Goal: Information Seeking & Learning: Learn about a topic

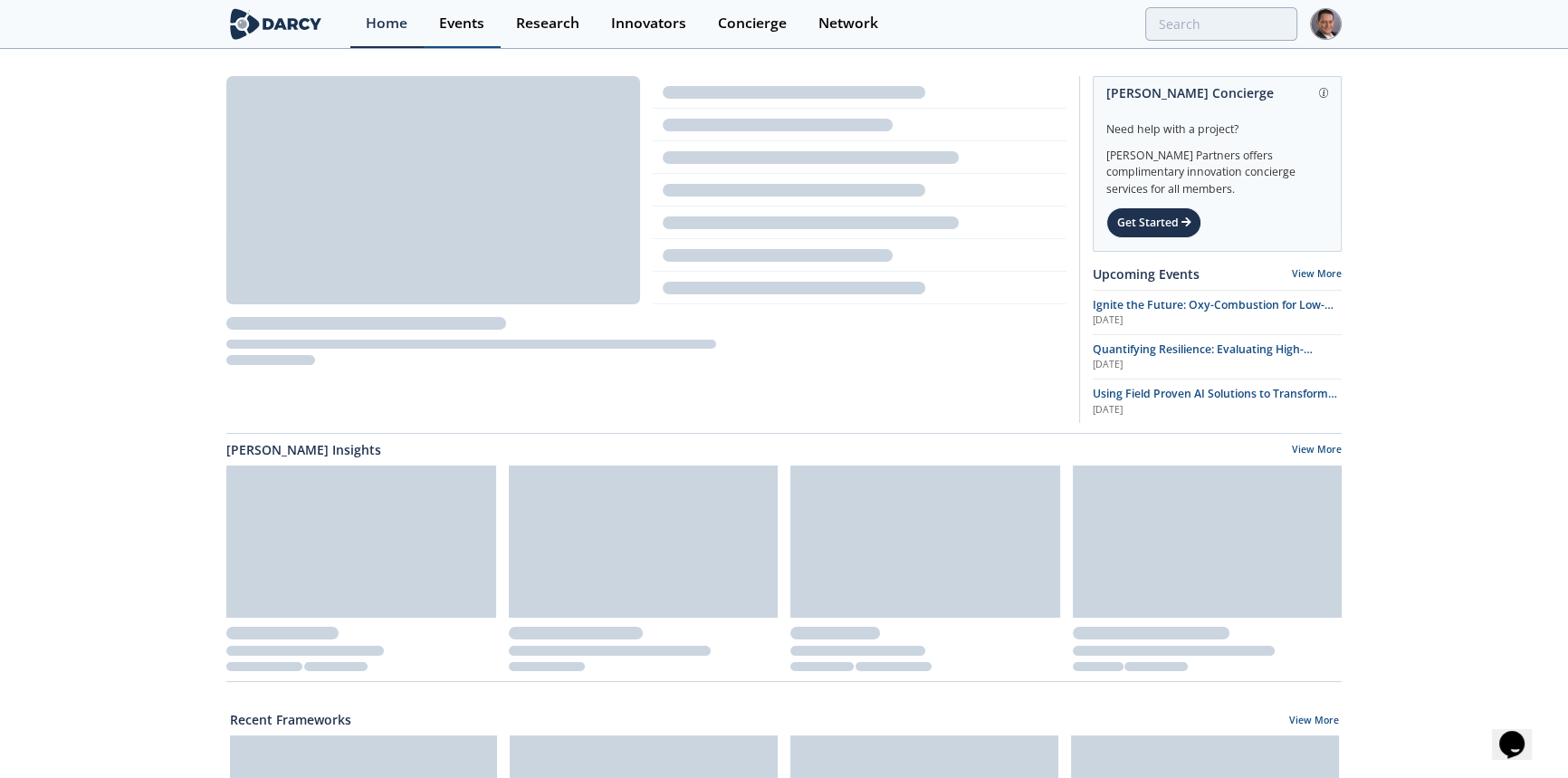
click at [453, 22] on div "Events" at bounding box center [461, 23] width 45 height 14
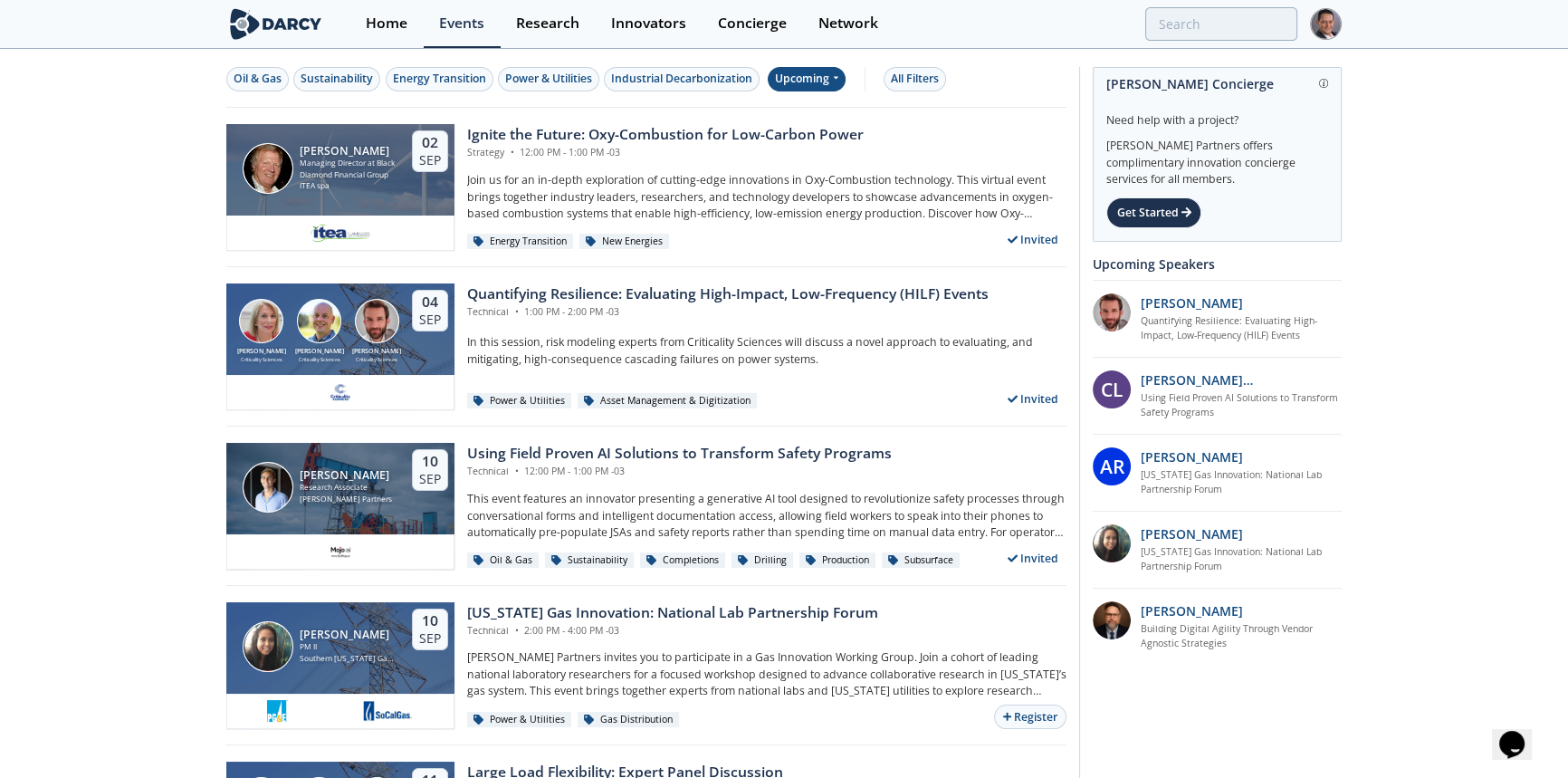
click at [834, 84] on icon at bounding box center [835, 77] width 8 height 11
click at [810, 133] on div "Past" at bounding box center [827, 139] width 113 height 29
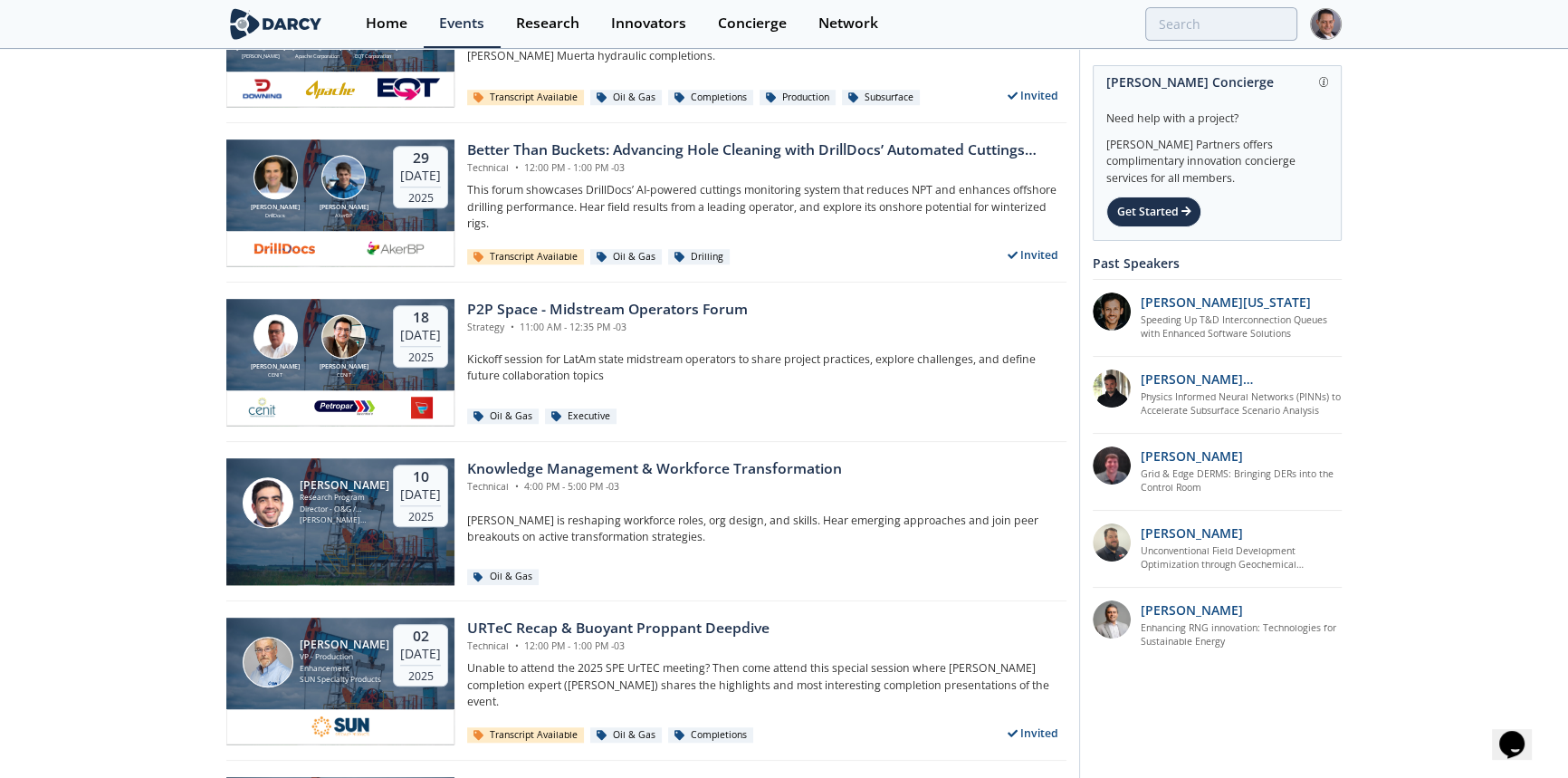
scroll to position [1893, 0]
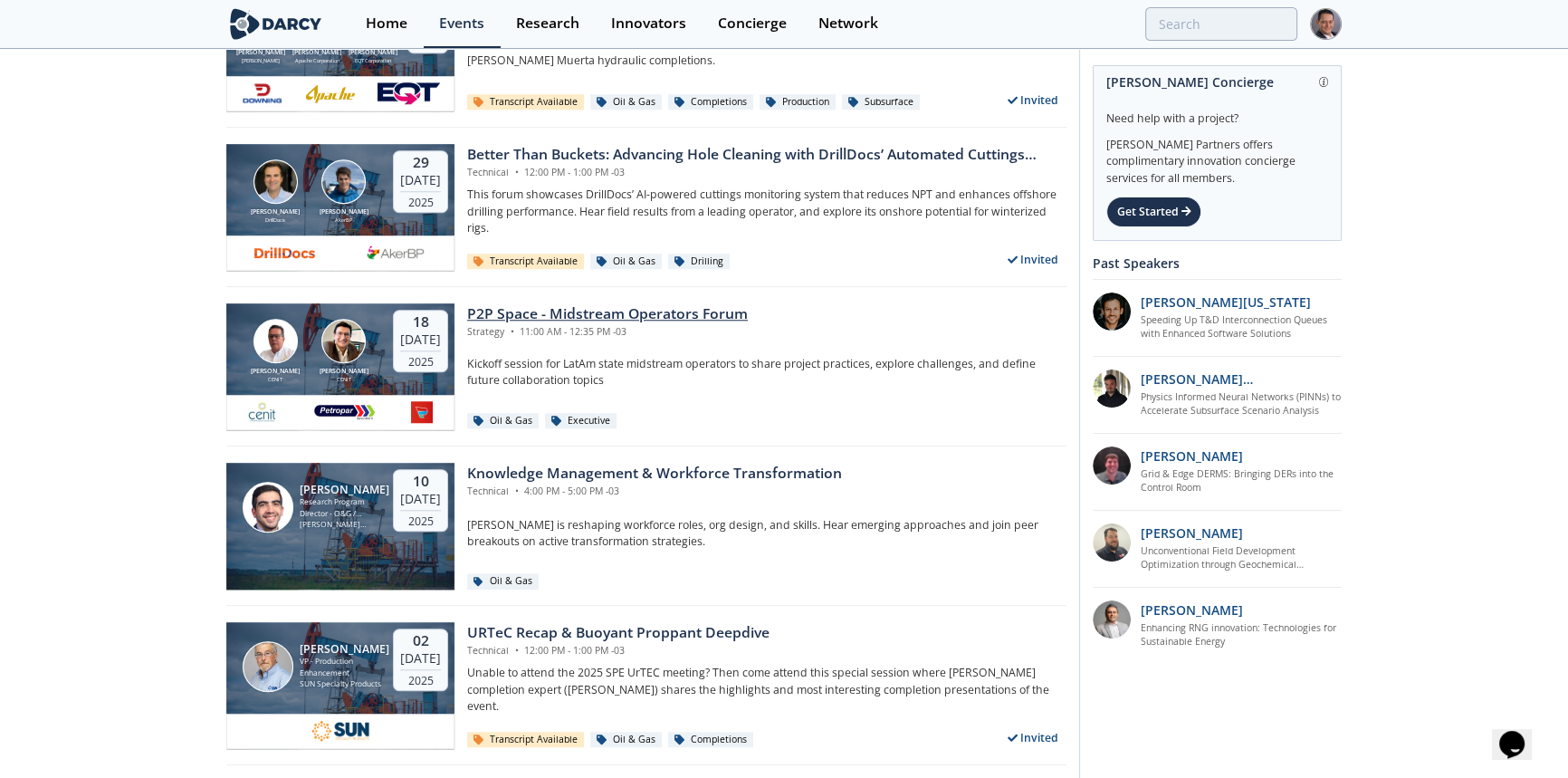
click at [596, 311] on div "P2P Space - Midstream Operators Forum" at bounding box center [607, 314] width 281 height 22
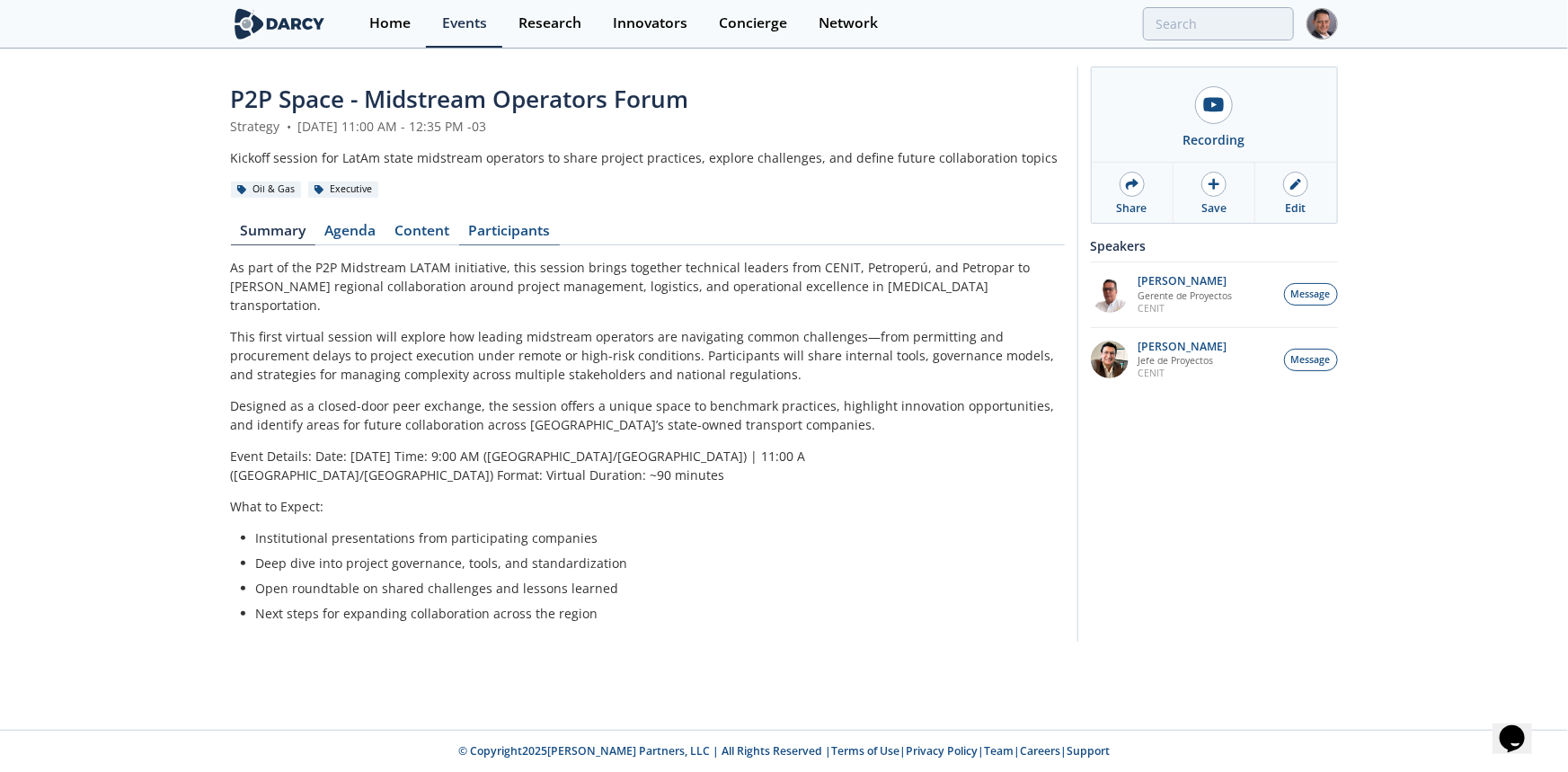
click at [518, 224] on link "Participants" at bounding box center [509, 234] width 100 height 22
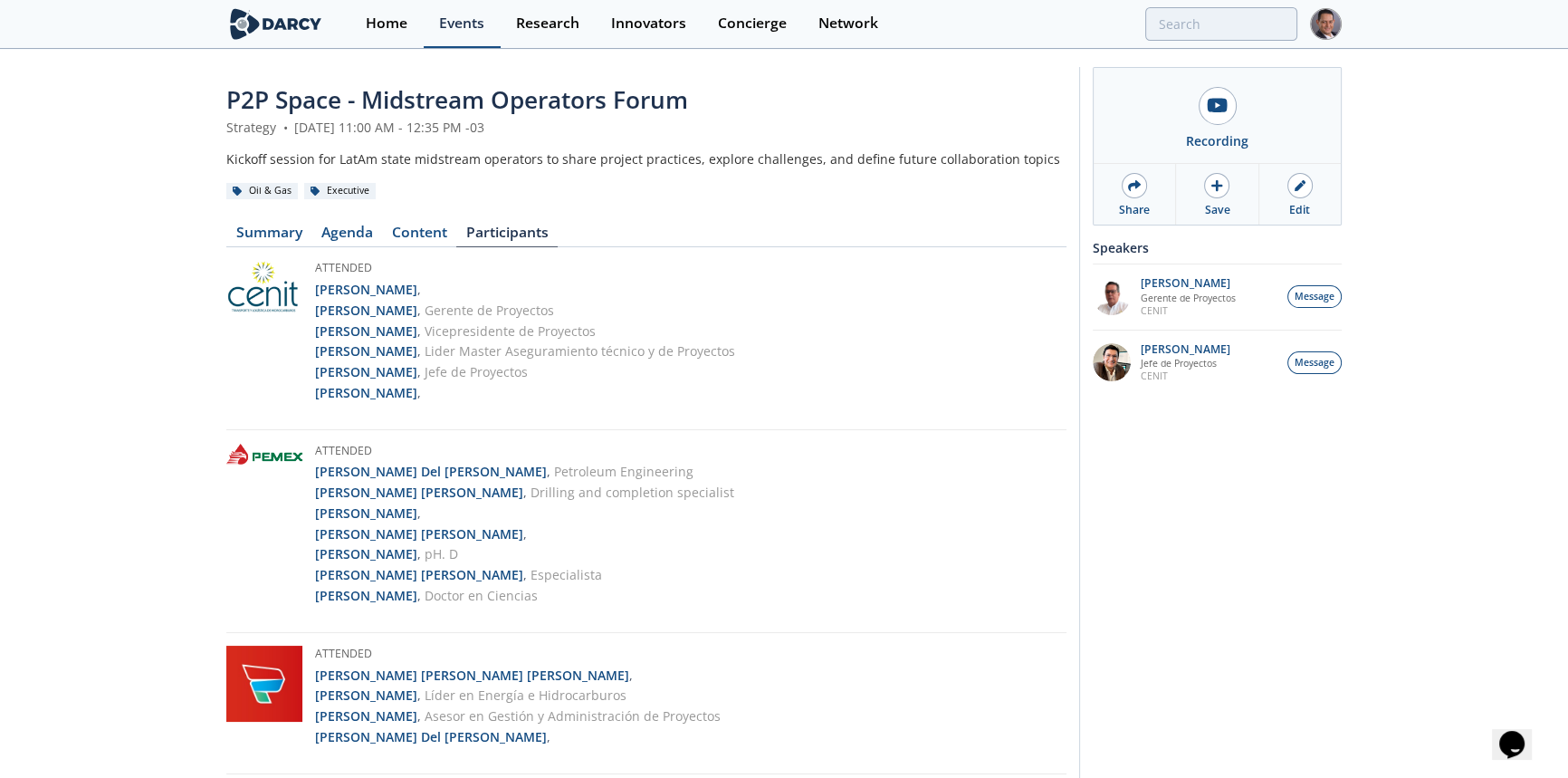
click at [454, 25] on div "Events" at bounding box center [461, 23] width 45 height 14
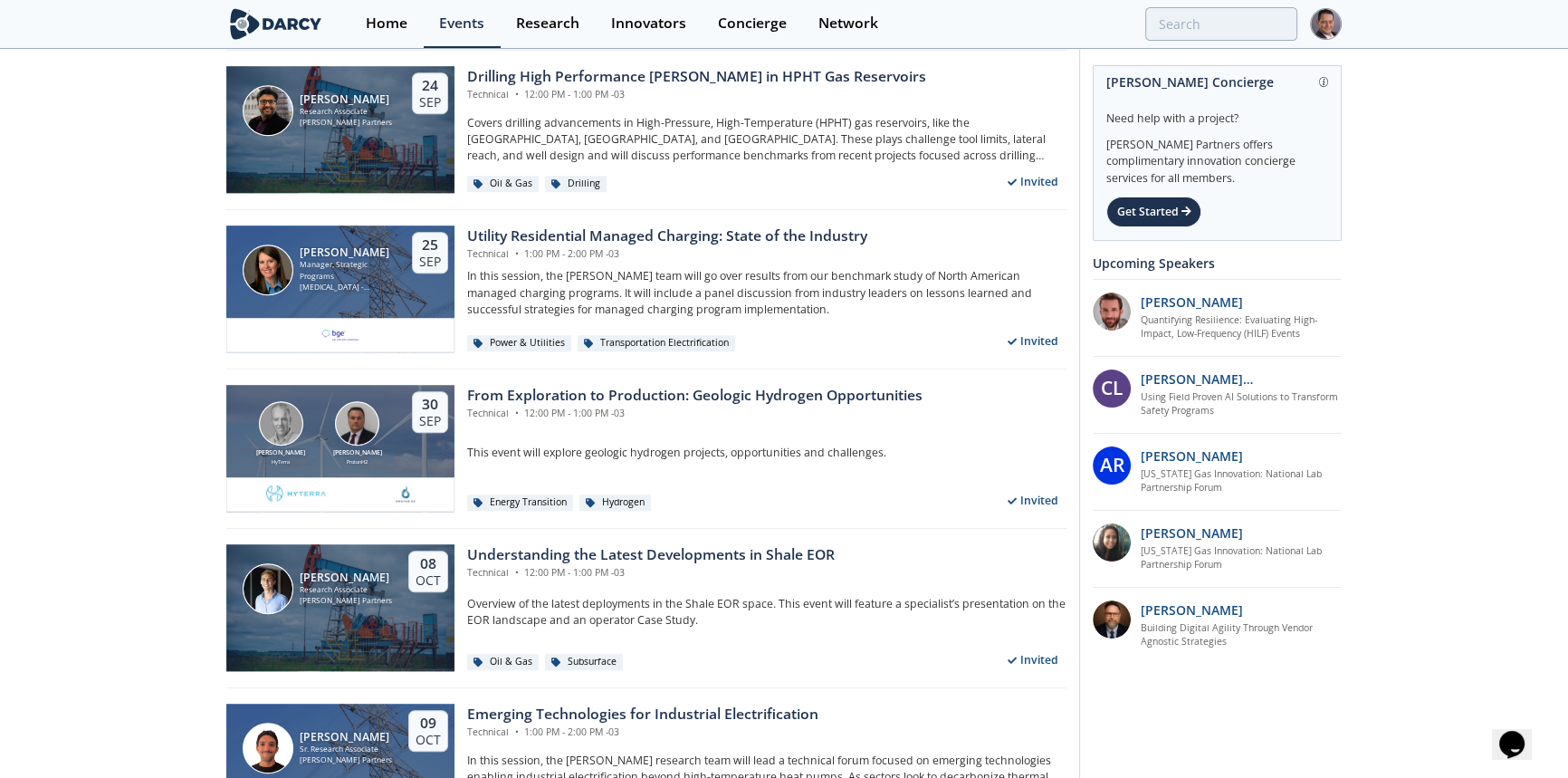
scroll to position [2058, 0]
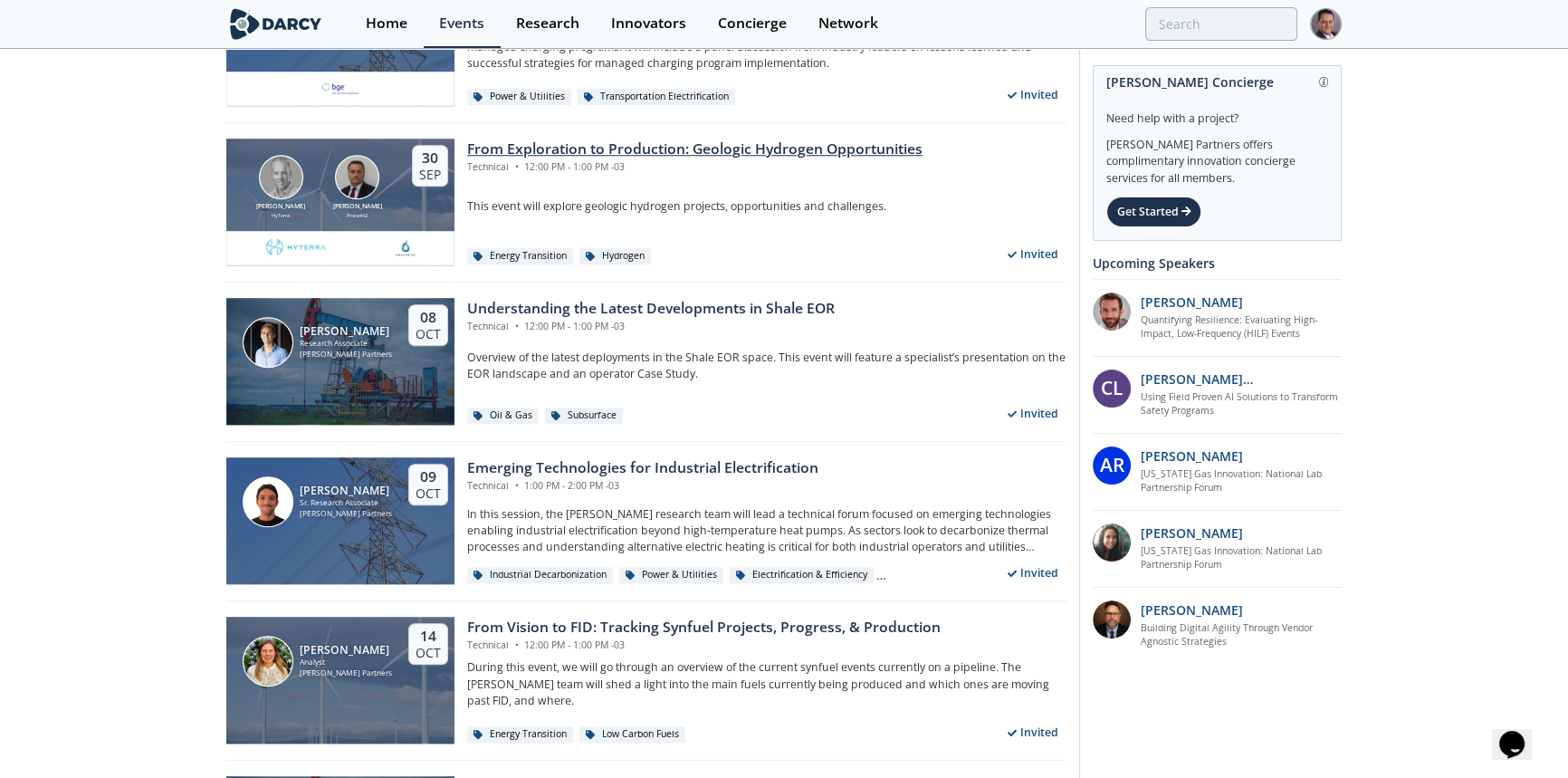
click at [835, 146] on div "From Exploration to Production: Geologic Hydrogen Opportunities" at bounding box center [694, 149] width 455 height 22
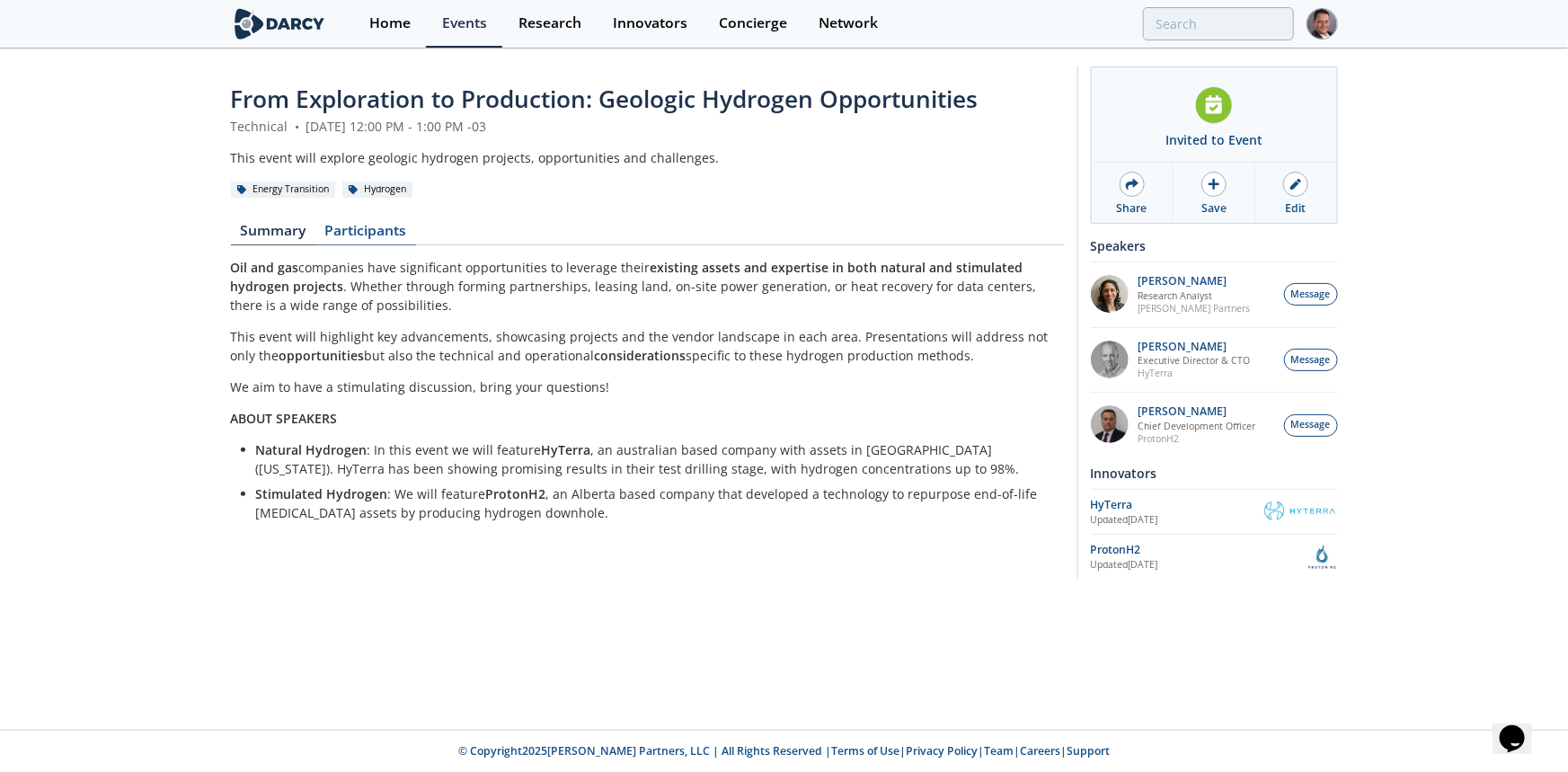
click at [341, 234] on link "Participants" at bounding box center [365, 234] width 100 height 22
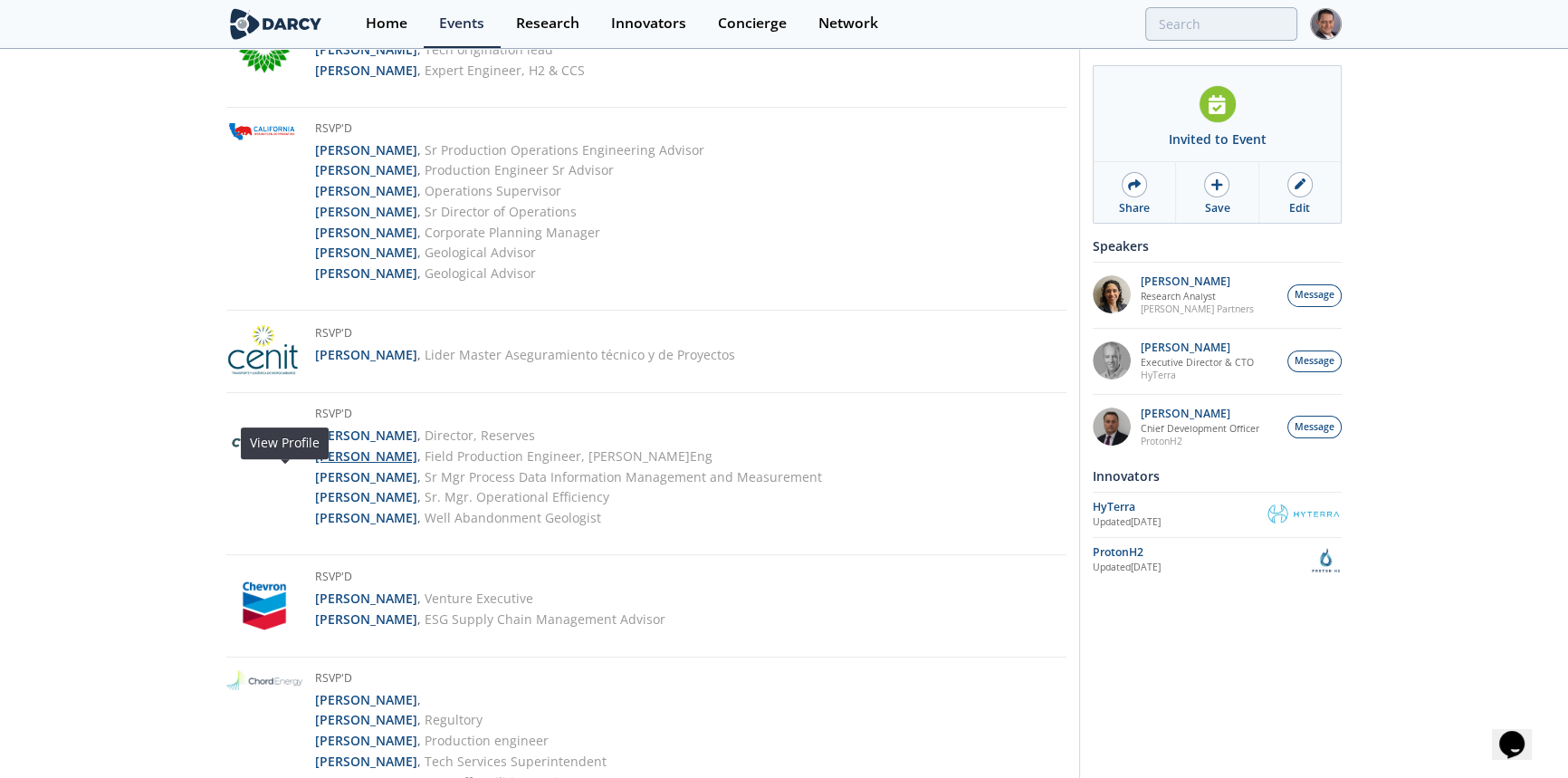
scroll to position [659, 0]
